Goal: Find contact information

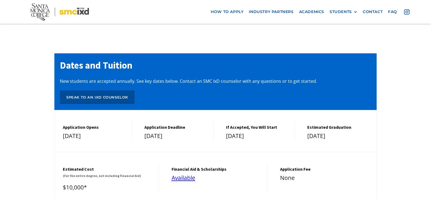
scroll to position [2259, 0]
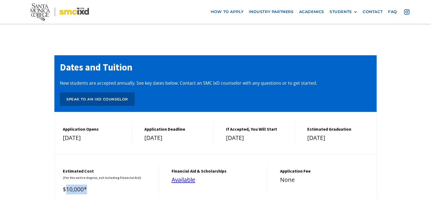
drag, startPoint x: 80, startPoint y: 142, endPoint x: 106, endPoint y: 140, distance: 26.0
click at [106, 185] on div "$10,000*" at bounding box center [108, 190] width 91 height 10
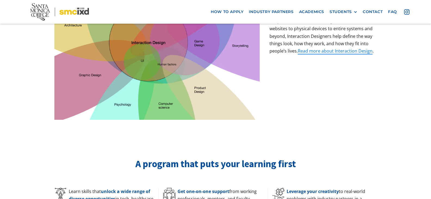
scroll to position [0, 0]
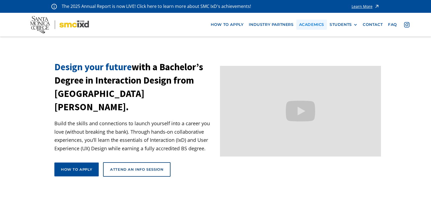
click at [308, 24] on link "Academics" at bounding box center [312, 25] width 30 height 10
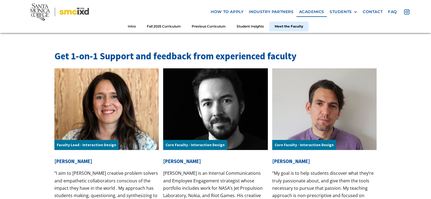
scroll to position [1906, 0]
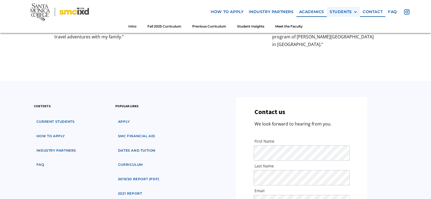
click at [354, 11] on div at bounding box center [356, 12] width 4 height 4
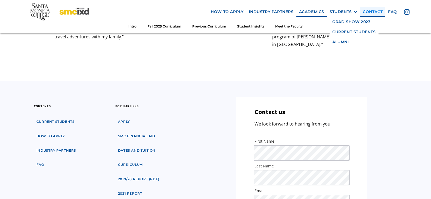
click at [378, 13] on link "contact" at bounding box center [372, 12] width 25 height 10
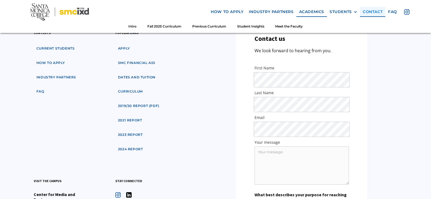
scroll to position [1979, 0]
